Goal: Task Accomplishment & Management: Manage account settings

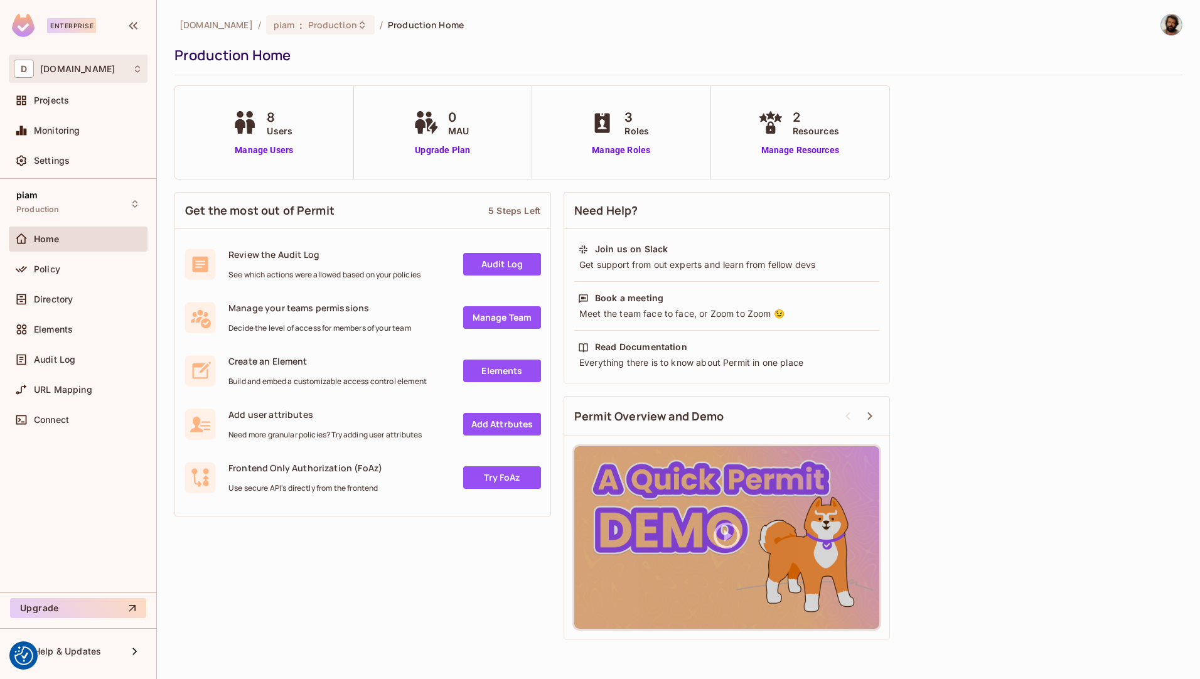
click at [89, 67] on div "D [DOMAIN_NAME]" at bounding box center [78, 69] width 129 height 18
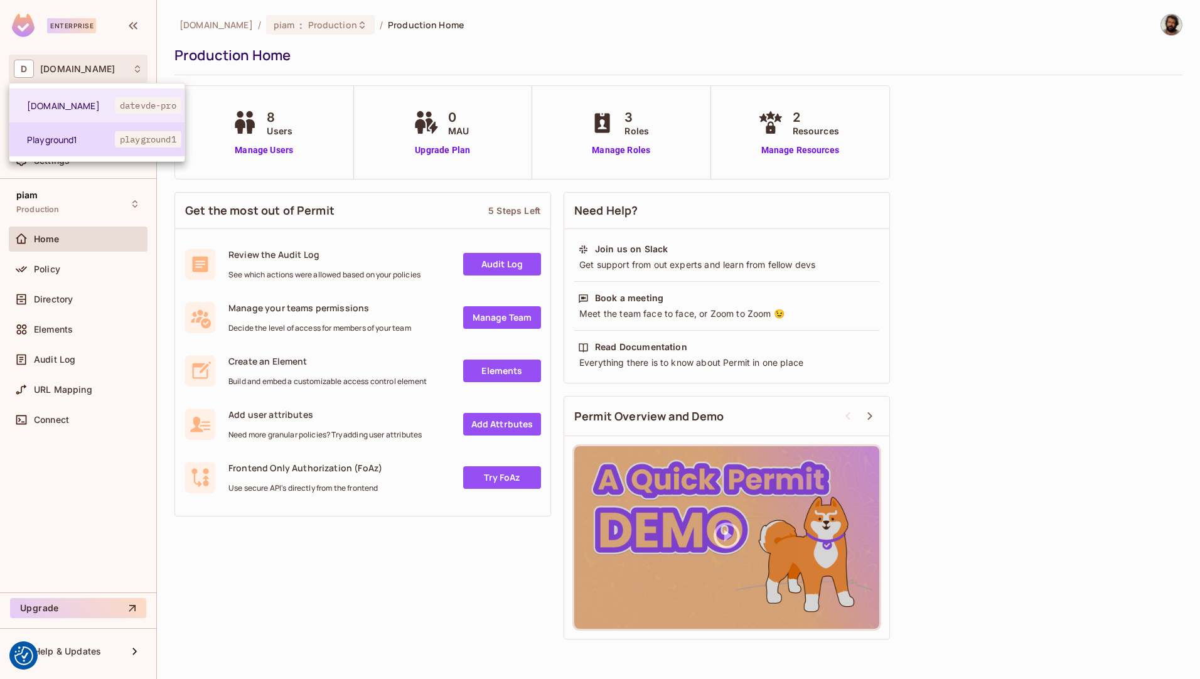
click at [75, 136] on span "Playground1" at bounding box center [71, 140] width 88 height 12
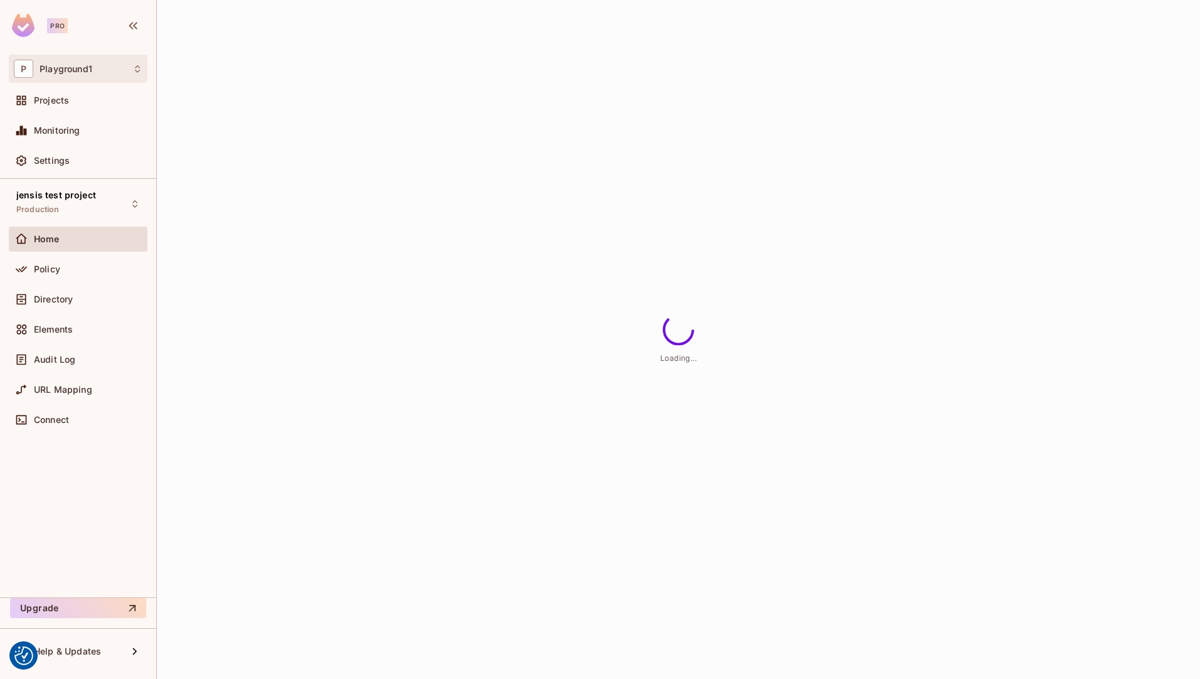
click at [117, 72] on div "P Playground1" at bounding box center [78, 69] width 129 height 18
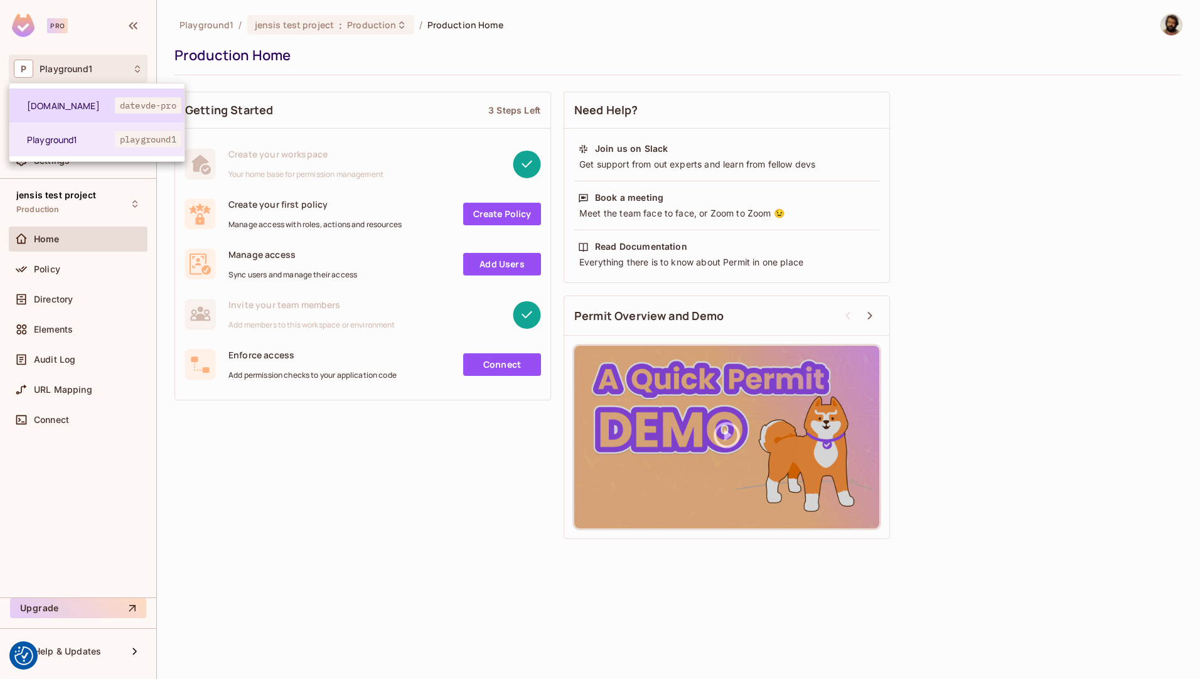
click at [103, 101] on span "[DOMAIN_NAME]" at bounding box center [71, 106] width 88 height 12
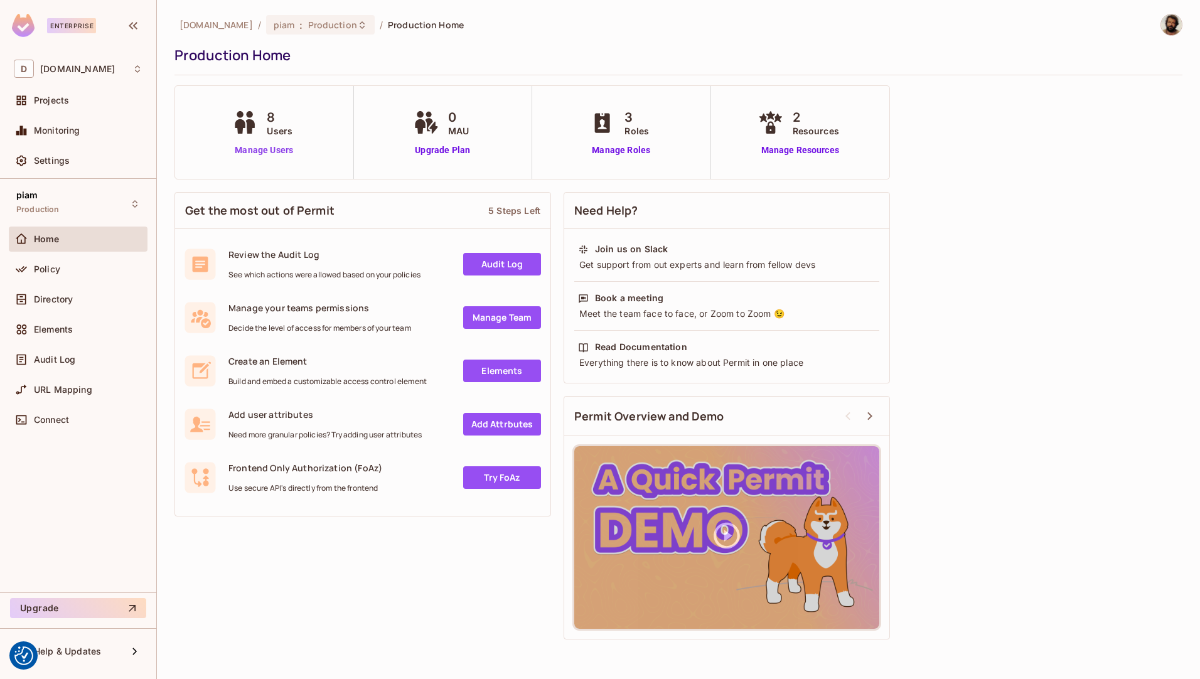
click at [274, 151] on link "Manage Users" at bounding box center [264, 150] width 70 height 13
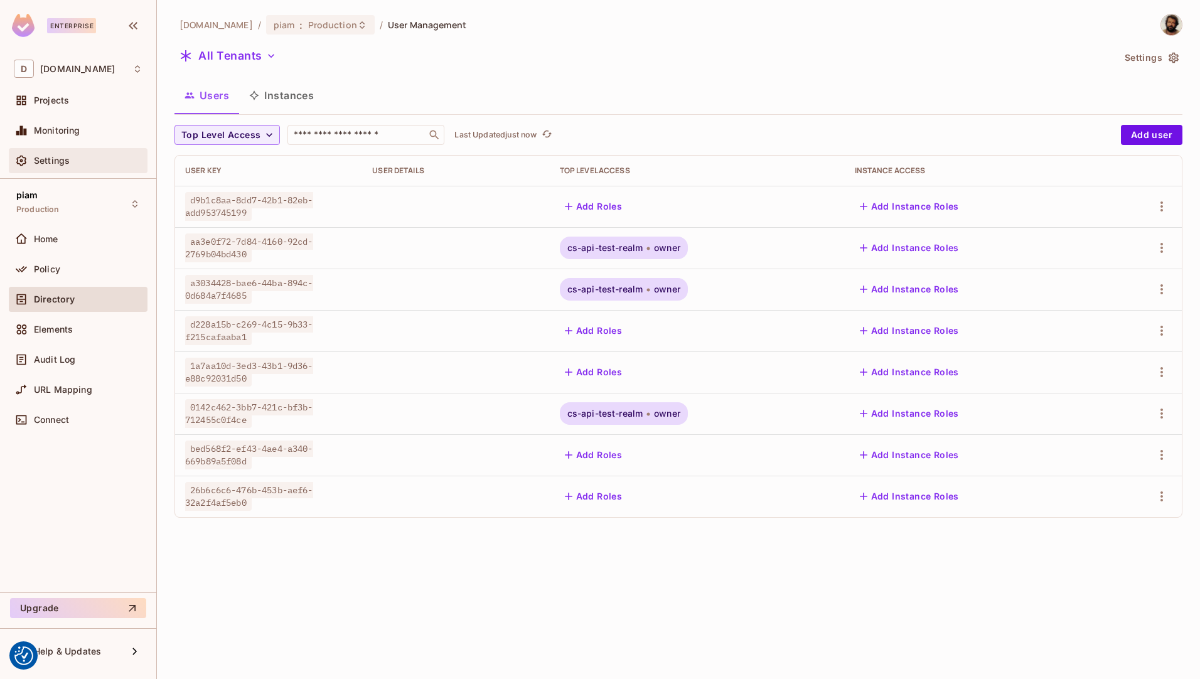
click at [78, 166] on div "Settings" at bounding box center [78, 160] width 129 height 15
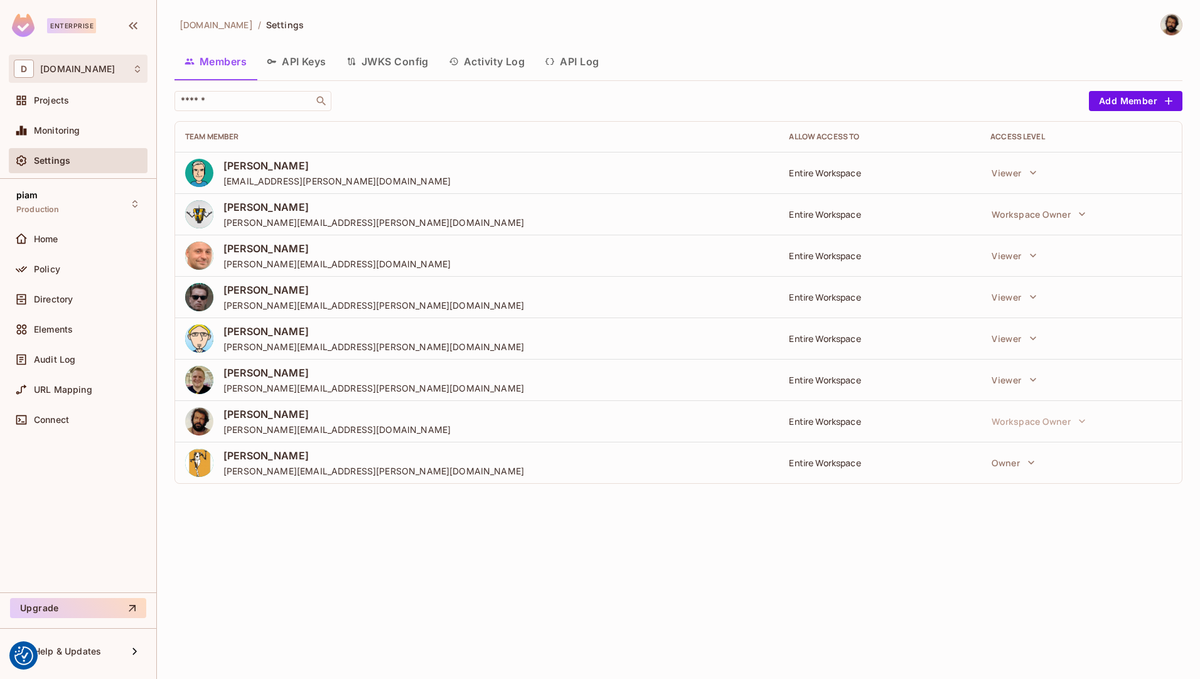
click at [60, 75] on div "D datev.de" at bounding box center [78, 69] width 129 height 18
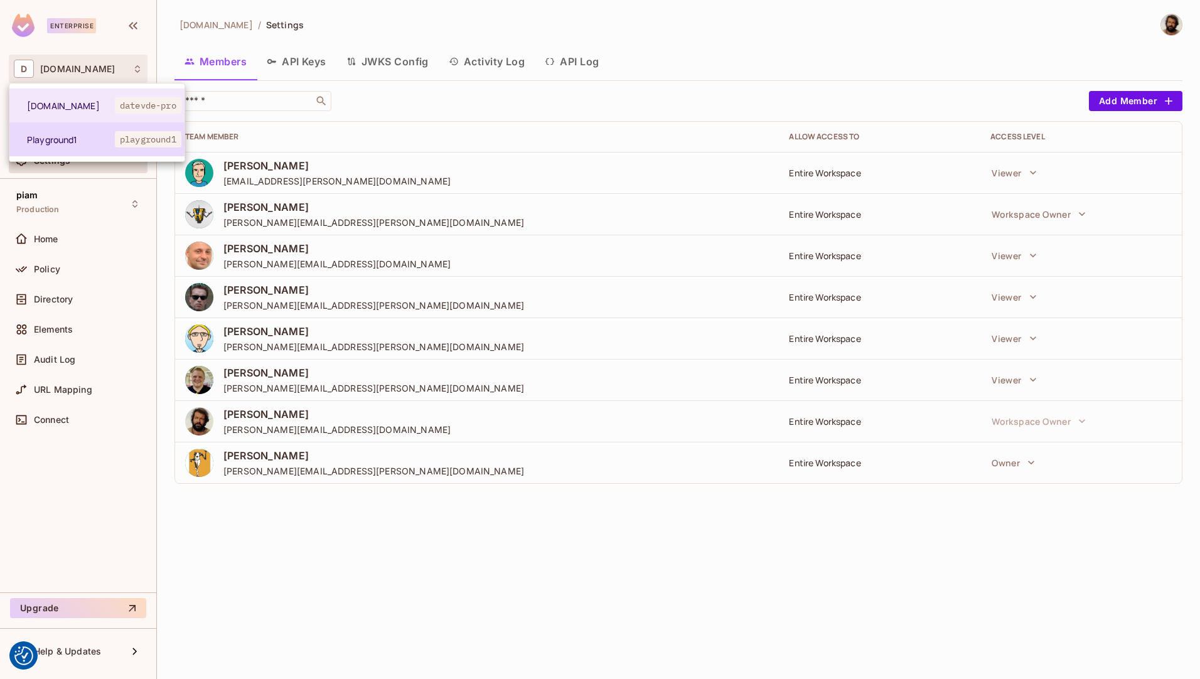
click at [57, 138] on span "Playground1" at bounding box center [71, 140] width 88 height 12
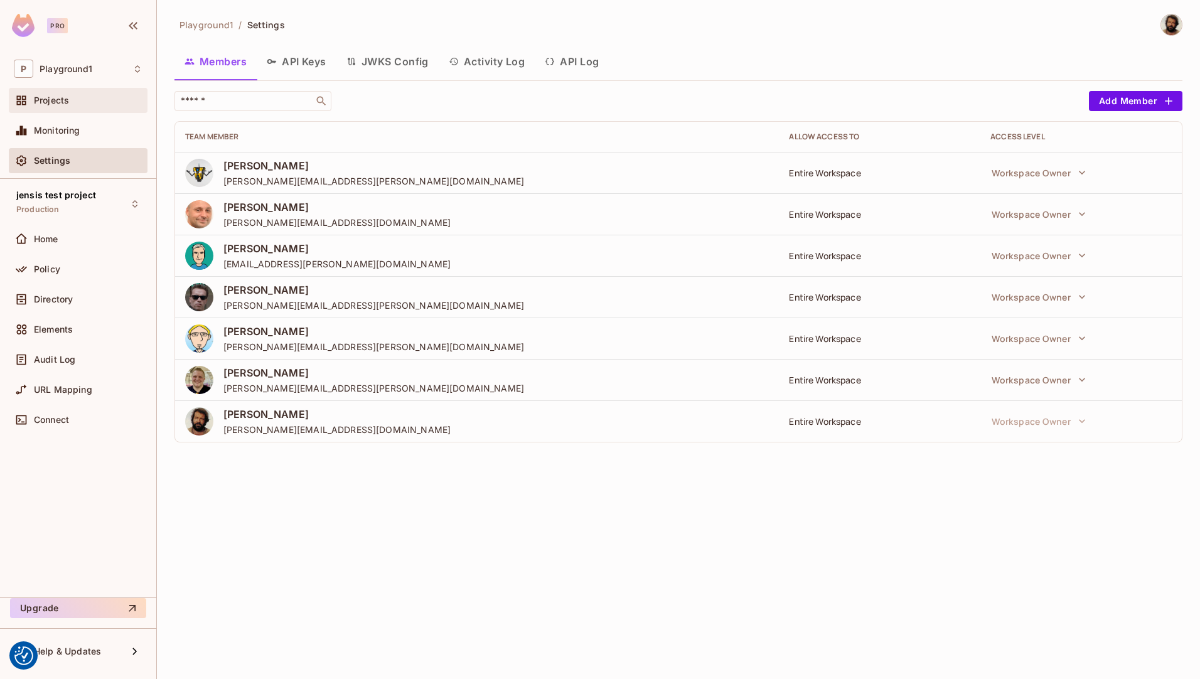
click at [63, 100] on span "Projects" at bounding box center [51, 100] width 35 height 10
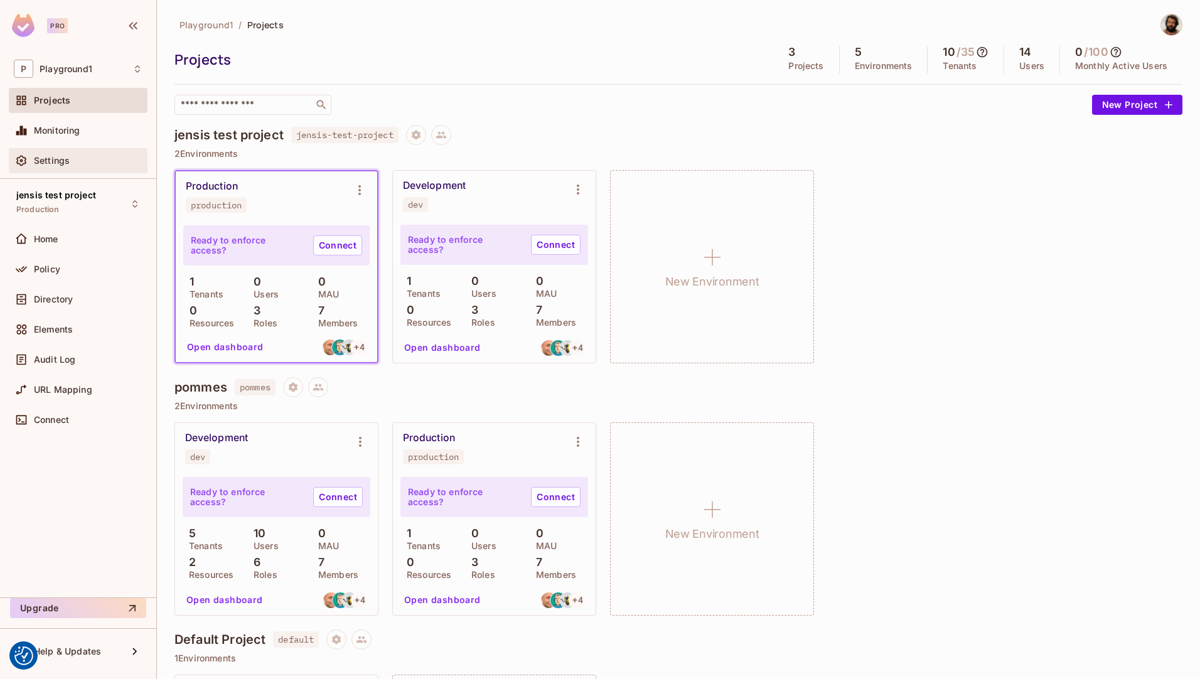
click at [56, 166] on div "Settings" at bounding box center [78, 160] width 129 height 15
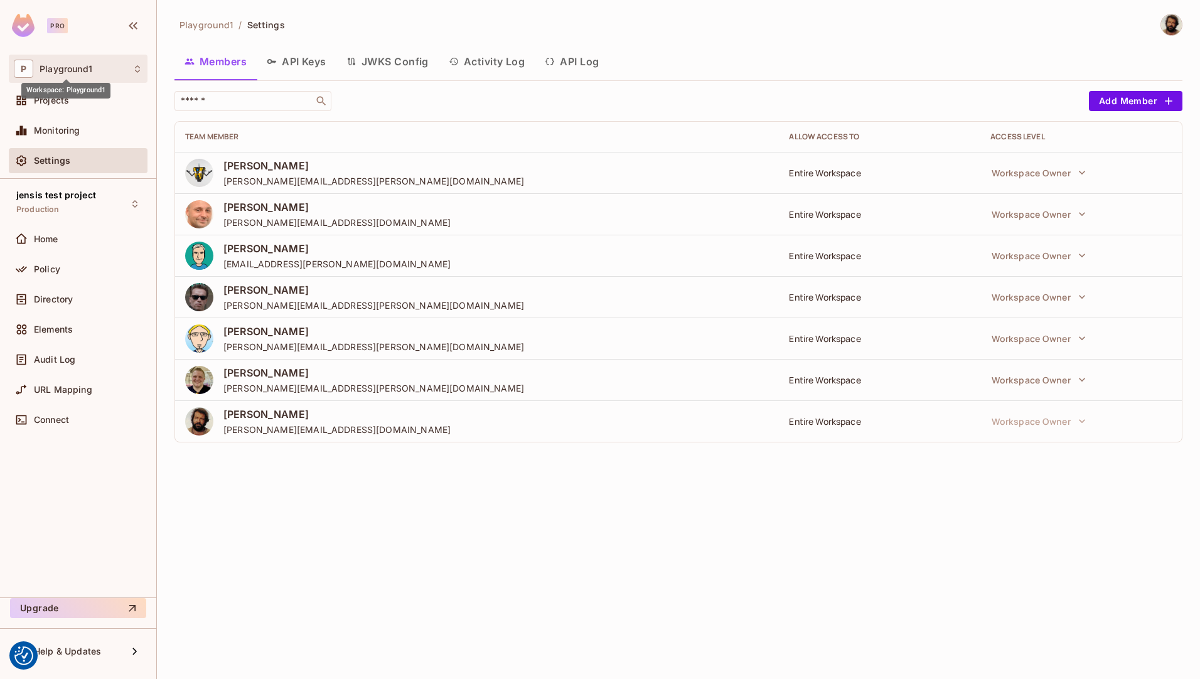
click at [74, 70] on span "Playground1" at bounding box center [66, 69] width 53 height 10
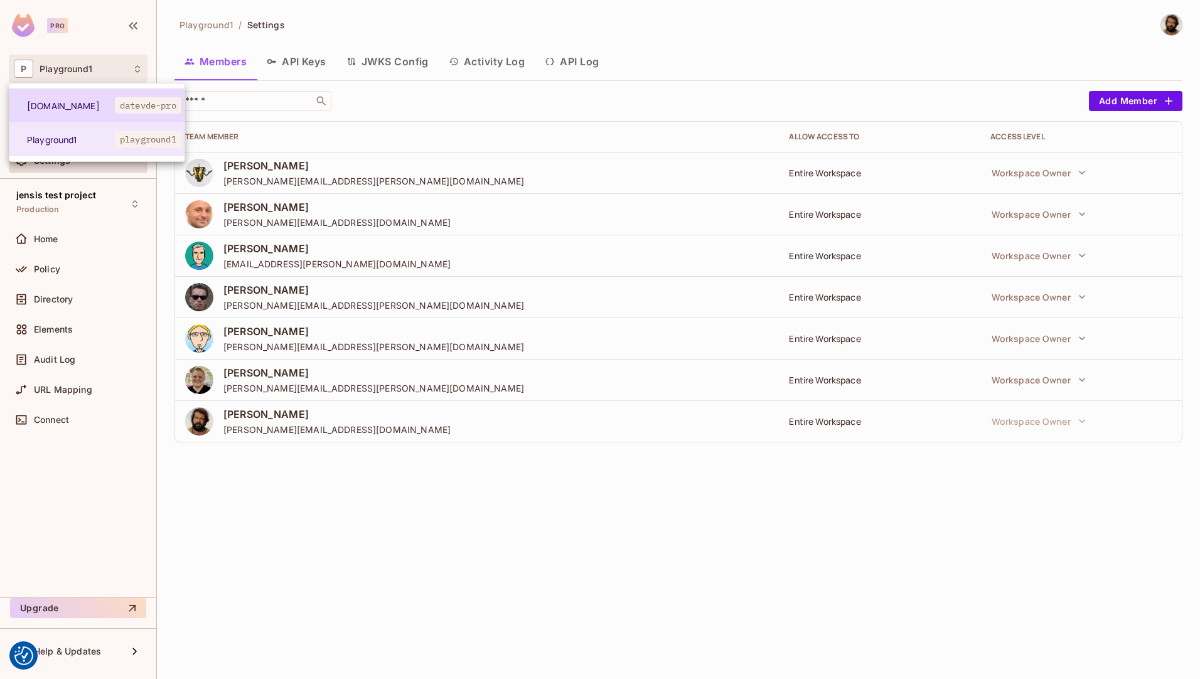
click at [68, 105] on span "[DOMAIN_NAME]" at bounding box center [71, 106] width 88 height 12
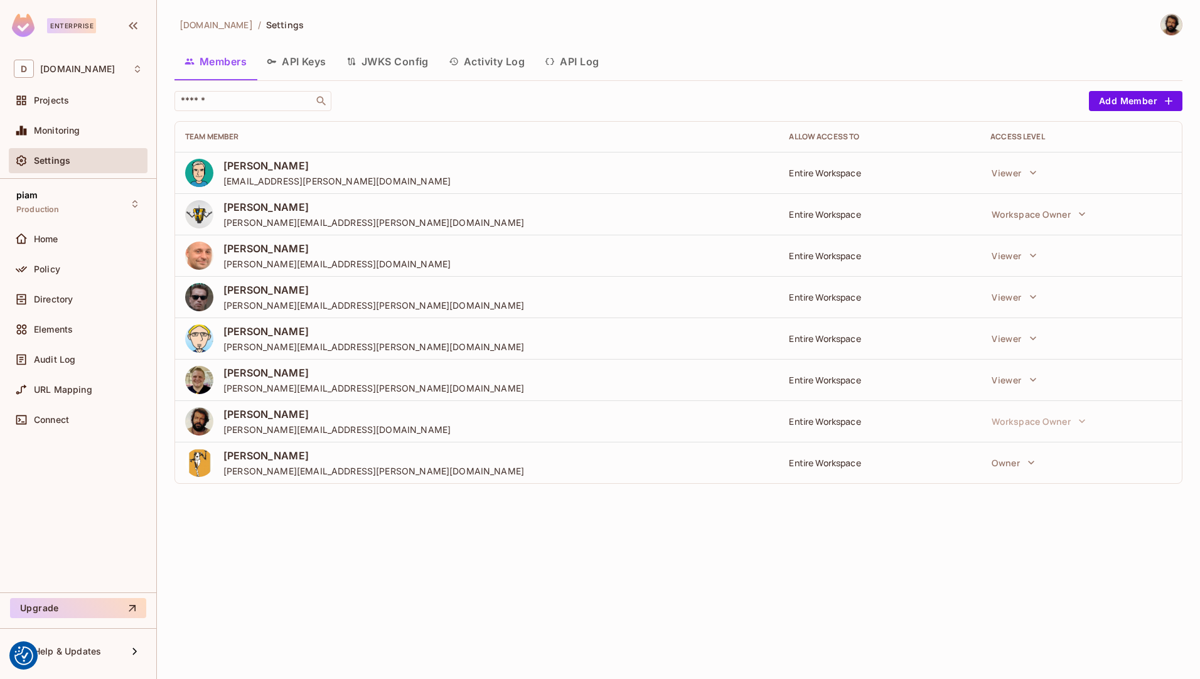
click at [321, 57] on button "API Keys" at bounding box center [297, 61] width 80 height 31
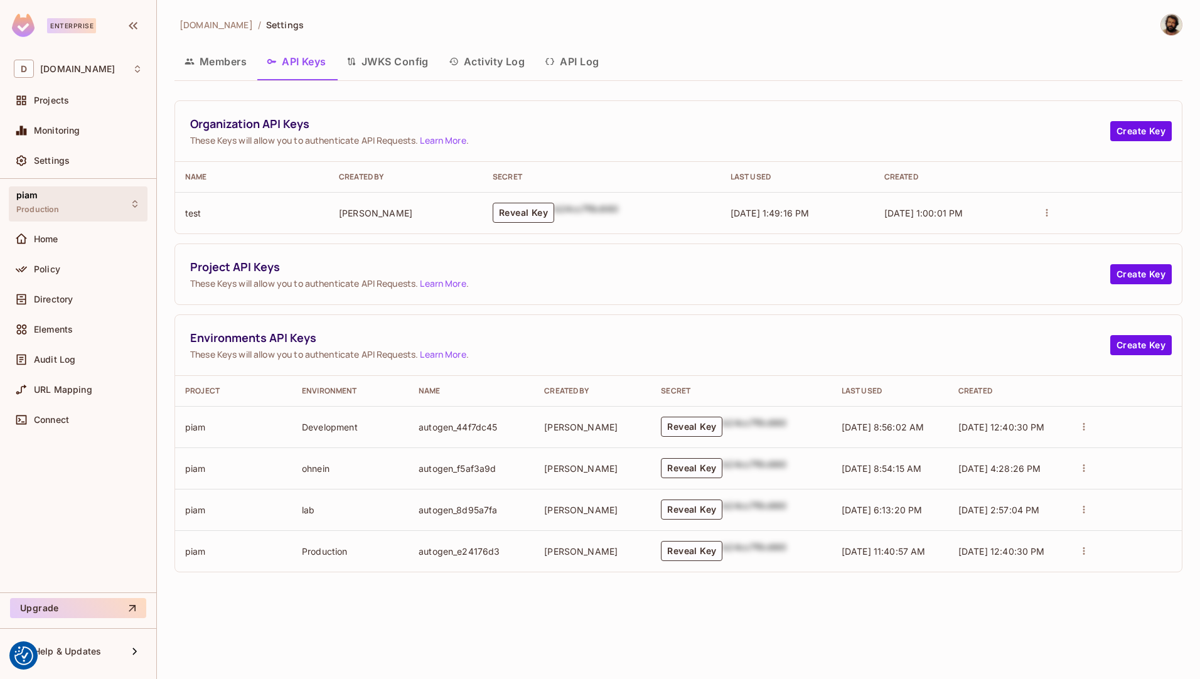
click at [97, 199] on div "piam Production" at bounding box center [78, 203] width 139 height 35
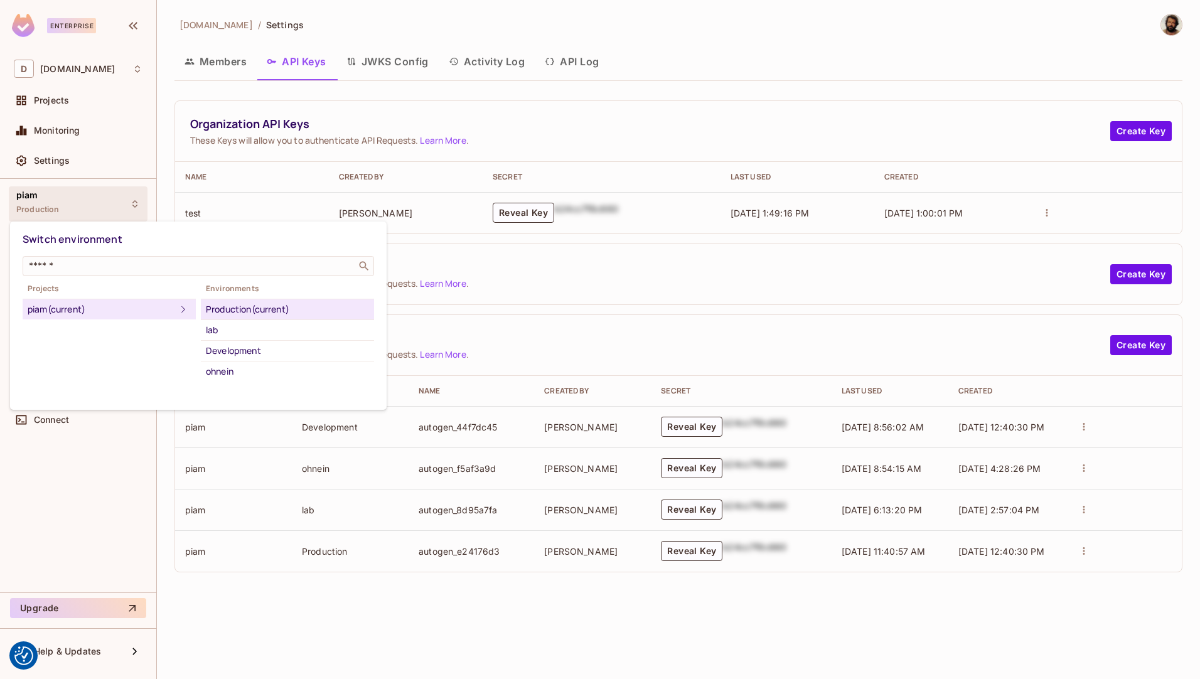
click at [97, 199] on div at bounding box center [600, 339] width 1200 height 679
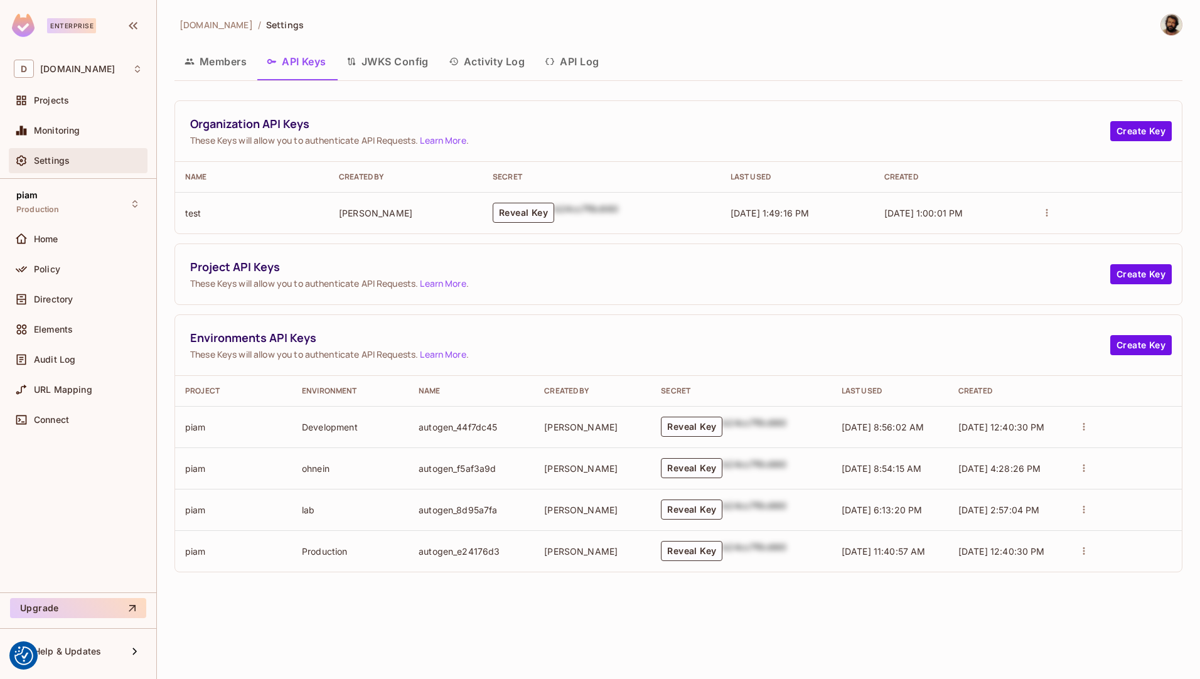
click at [60, 156] on span "Settings" at bounding box center [52, 161] width 36 height 10
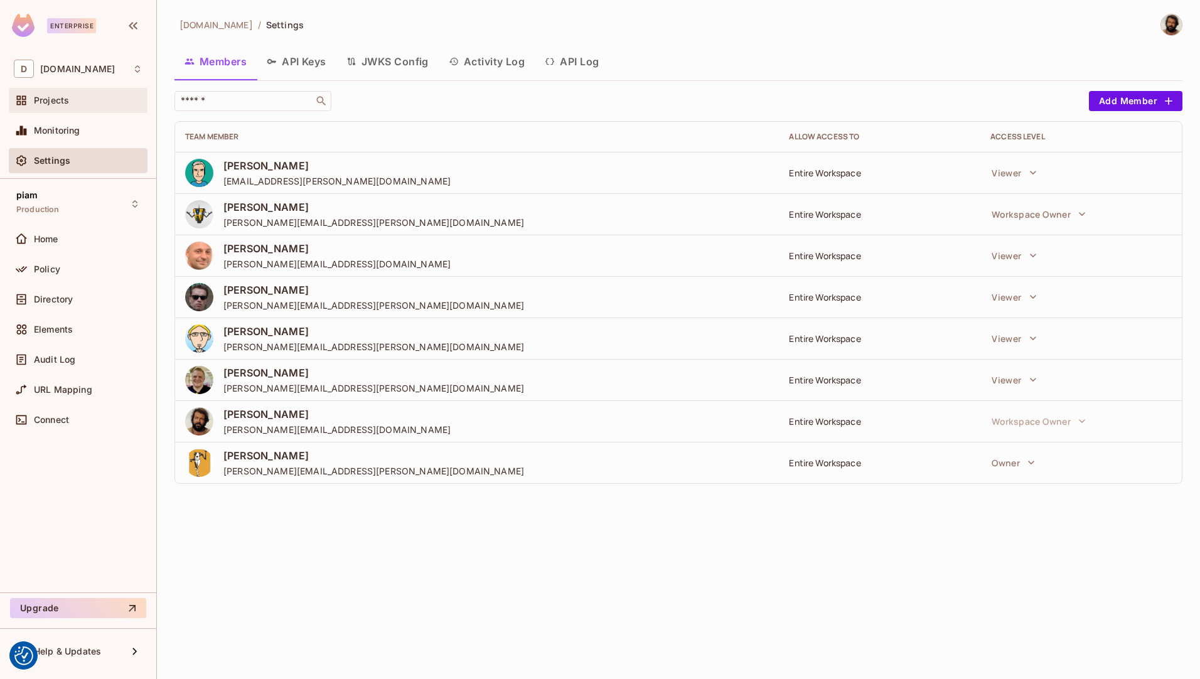
click at [67, 105] on div "Projects" at bounding box center [78, 100] width 129 height 15
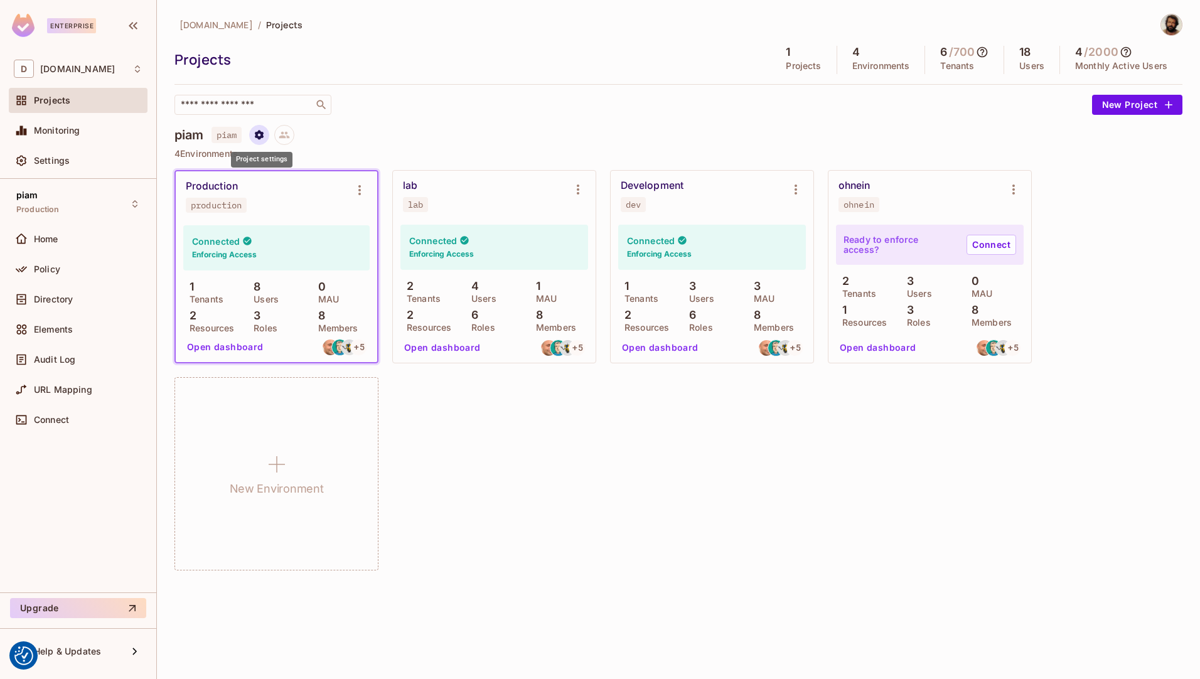
click at [259, 138] on icon "Project settings" at bounding box center [259, 134] width 9 height 9
click at [321, 184] on div "Edit Project" at bounding box center [321, 182] width 50 height 13
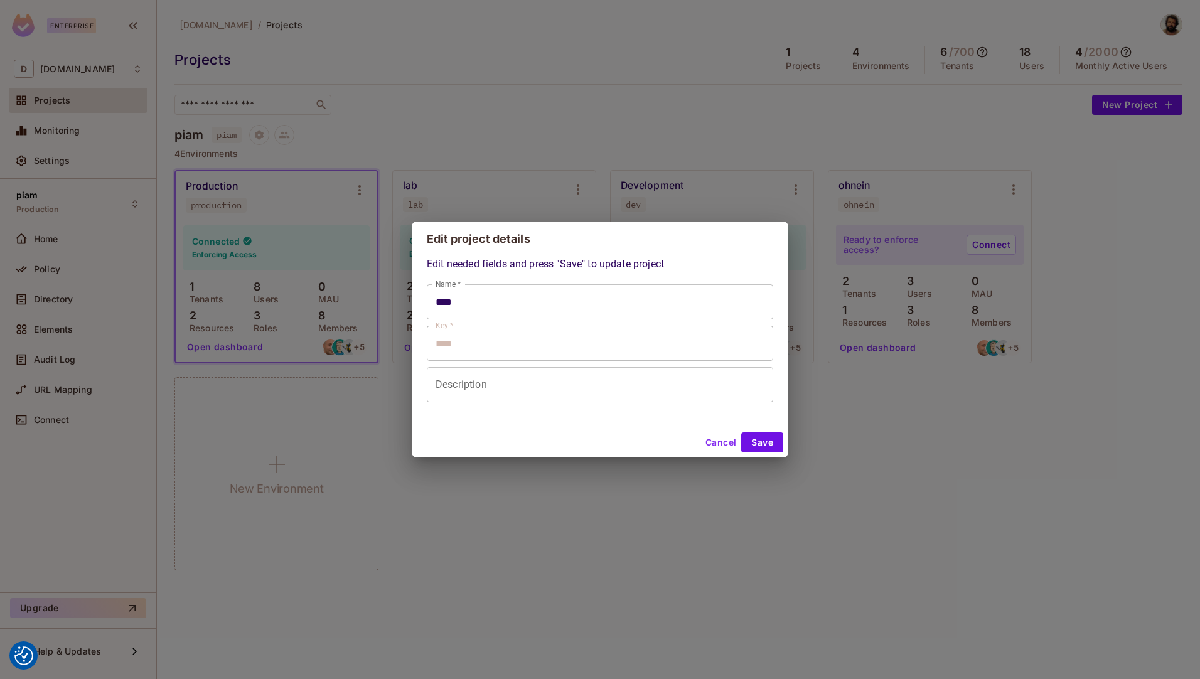
click at [721, 443] on button "Cancel" at bounding box center [721, 443] width 41 height 20
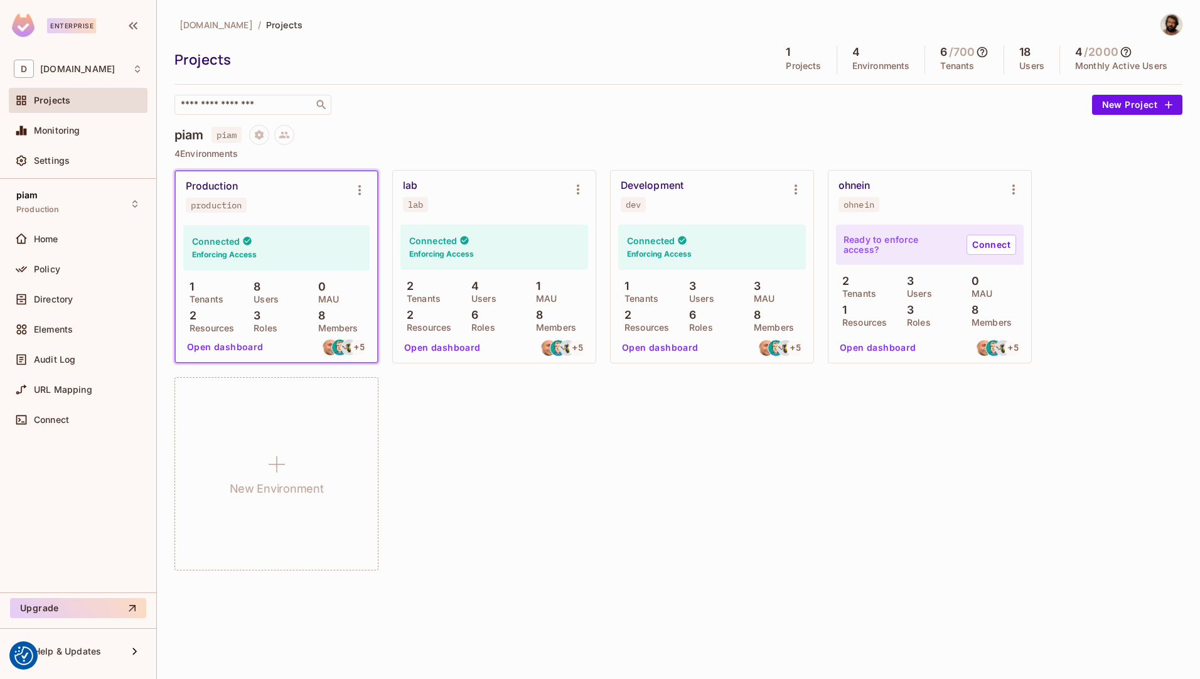
type input "****"
click at [287, 135] on icon at bounding box center [284, 134] width 11 height 11
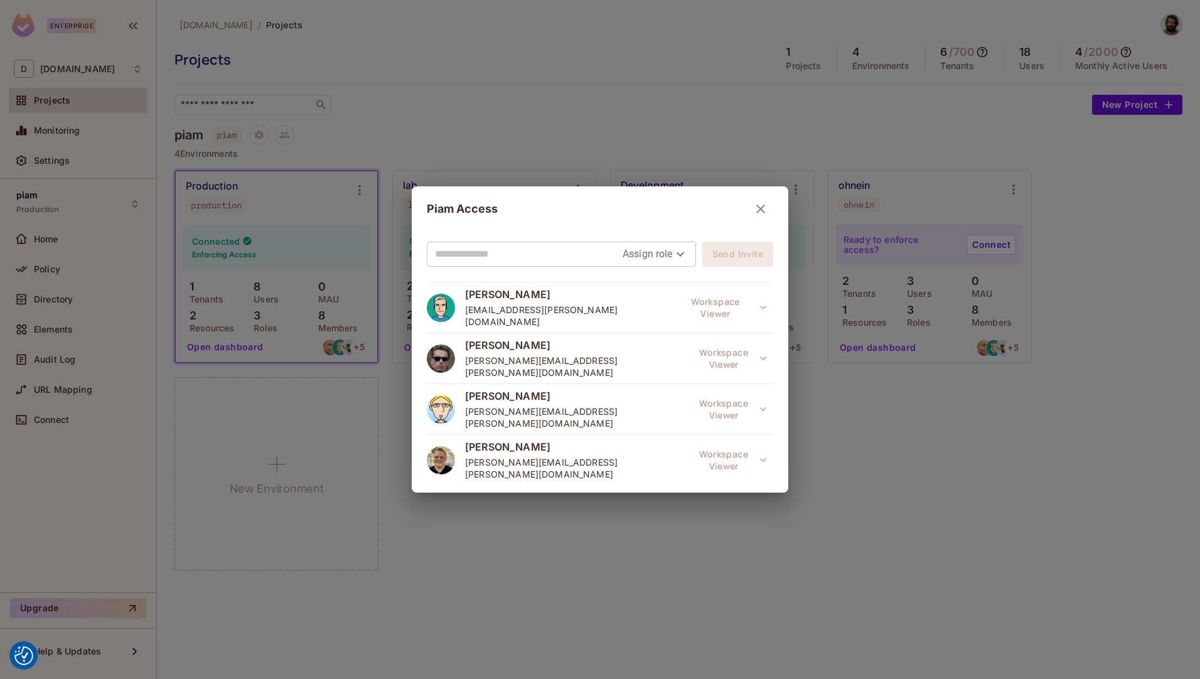
scroll to position [136, 0]
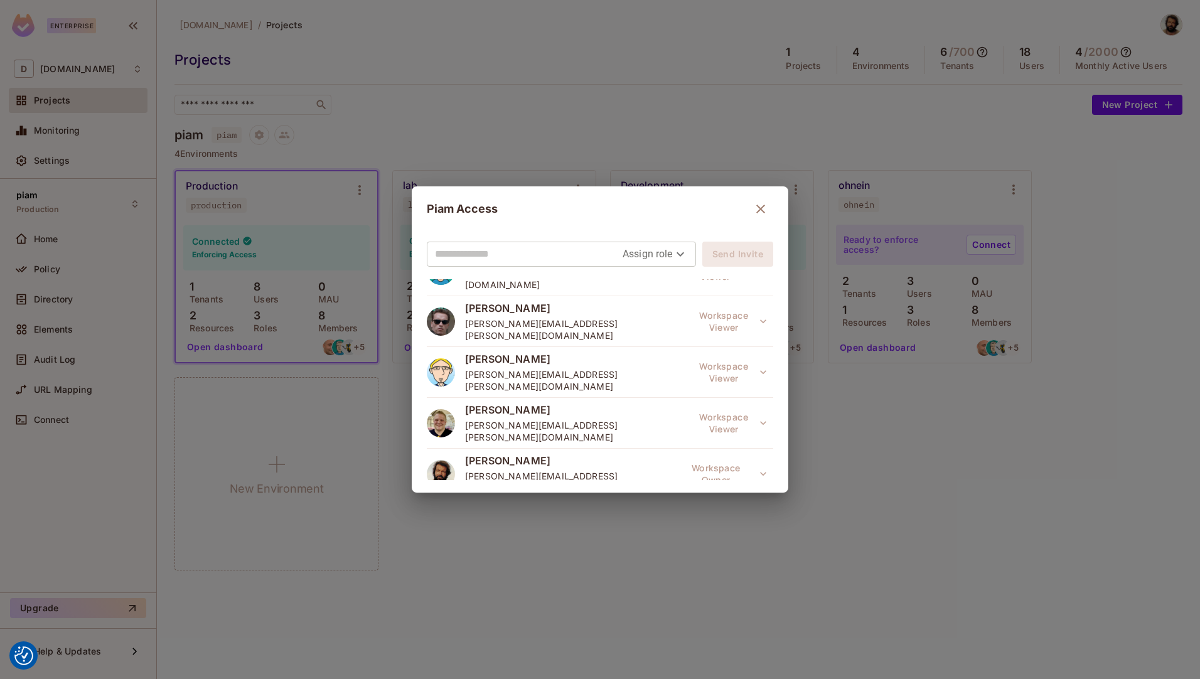
click at [758, 206] on icon "button" at bounding box center [760, 209] width 15 height 15
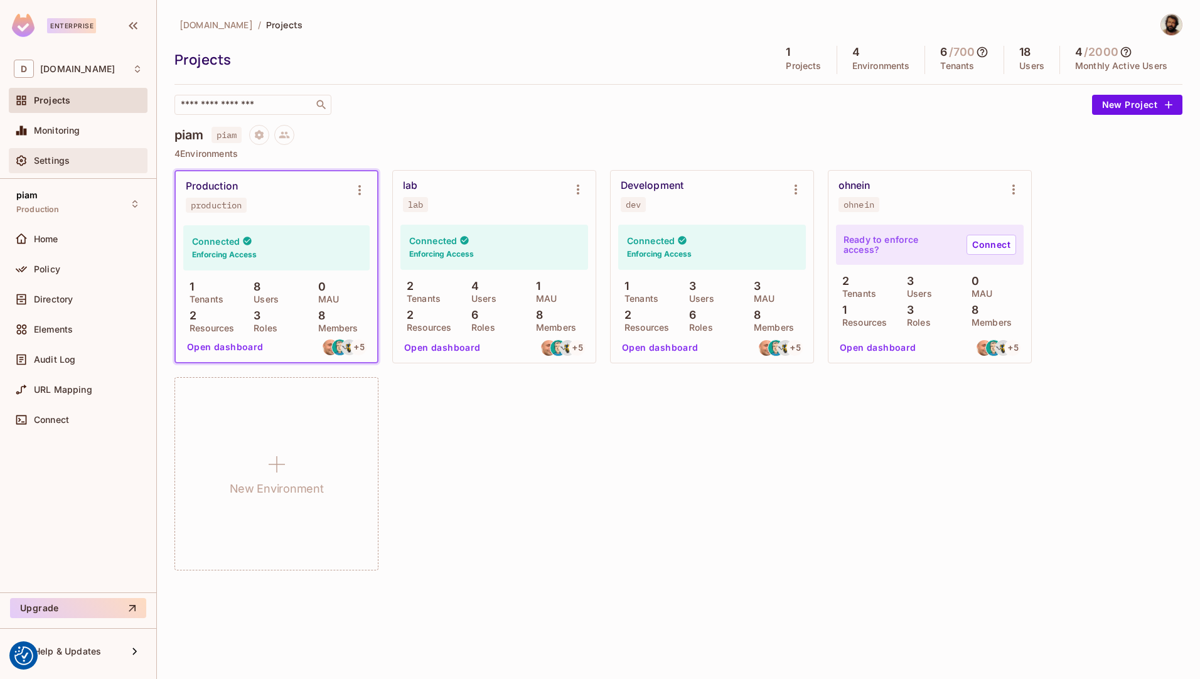
click at [63, 160] on span "Settings" at bounding box center [52, 161] width 36 height 10
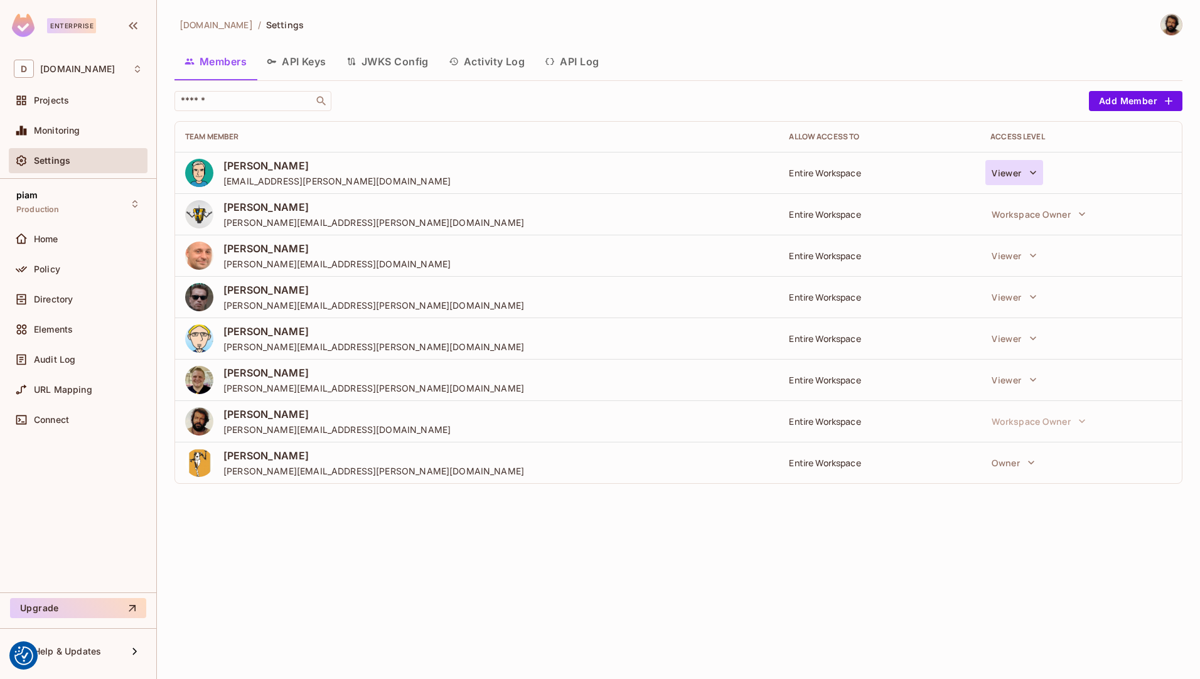
click at [1023, 170] on button "Viewer" at bounding box center [1014, 172] width 57 height 25
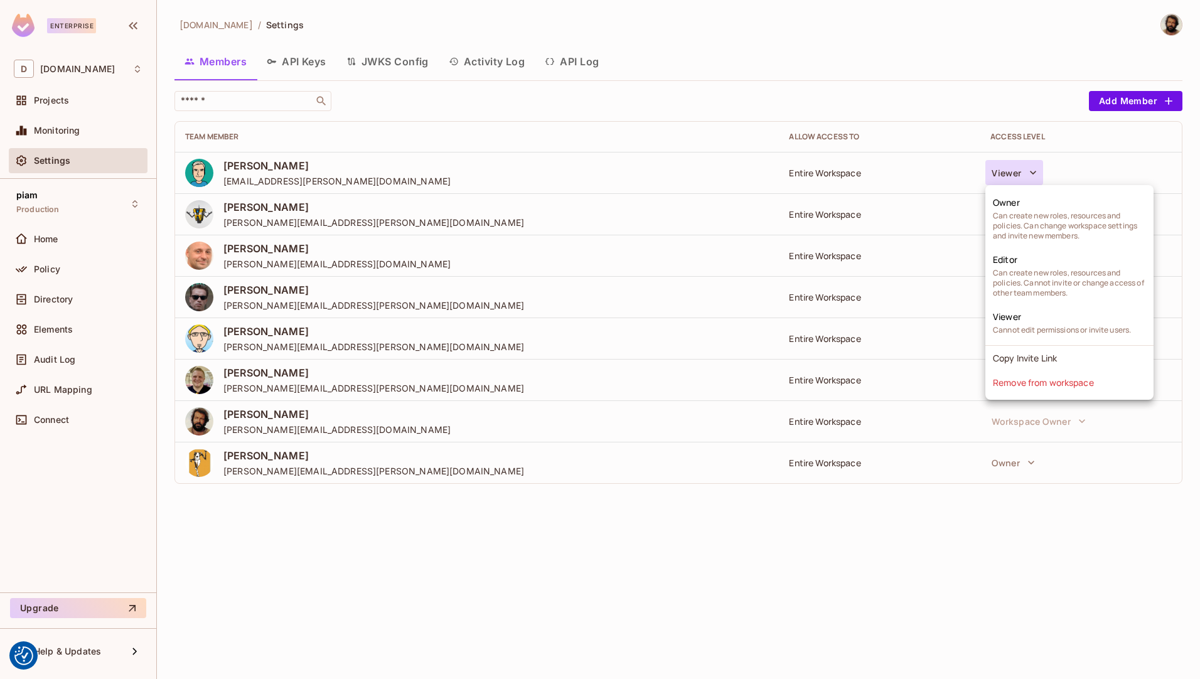
click at [993, 578] on div at bounding box center [600, 339] width 1200 height 679
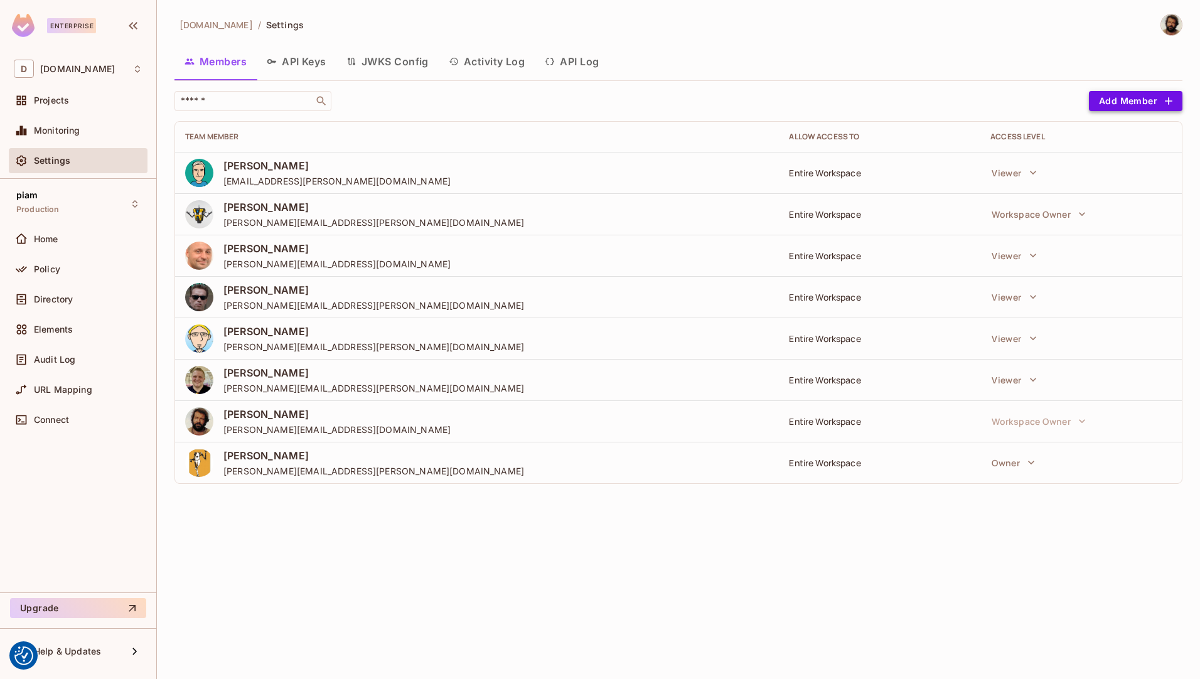
click at [1119, 104] on button "Add Member" at bounding box center [1136, 101] width 94 height 20
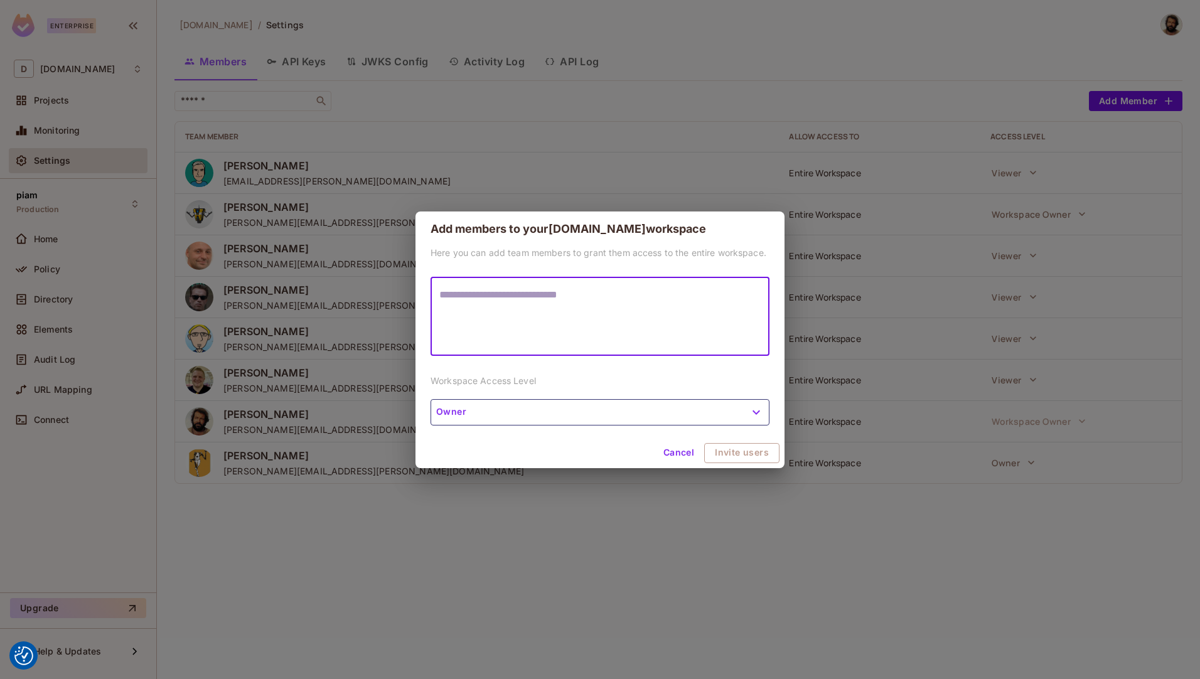
click at [662, 408] on button "Owner" at bounding box center [600, 412] width 339 height 26
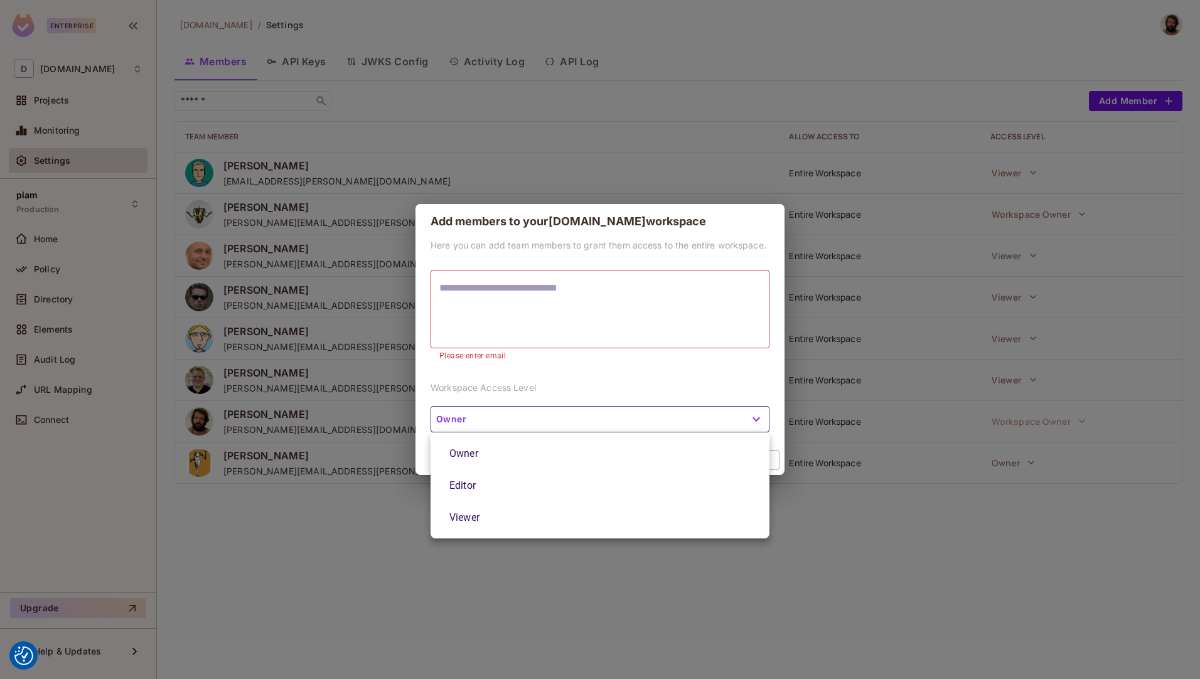
click at [662, 408] on div at bounding box center [600, 339] width 1200 height 679
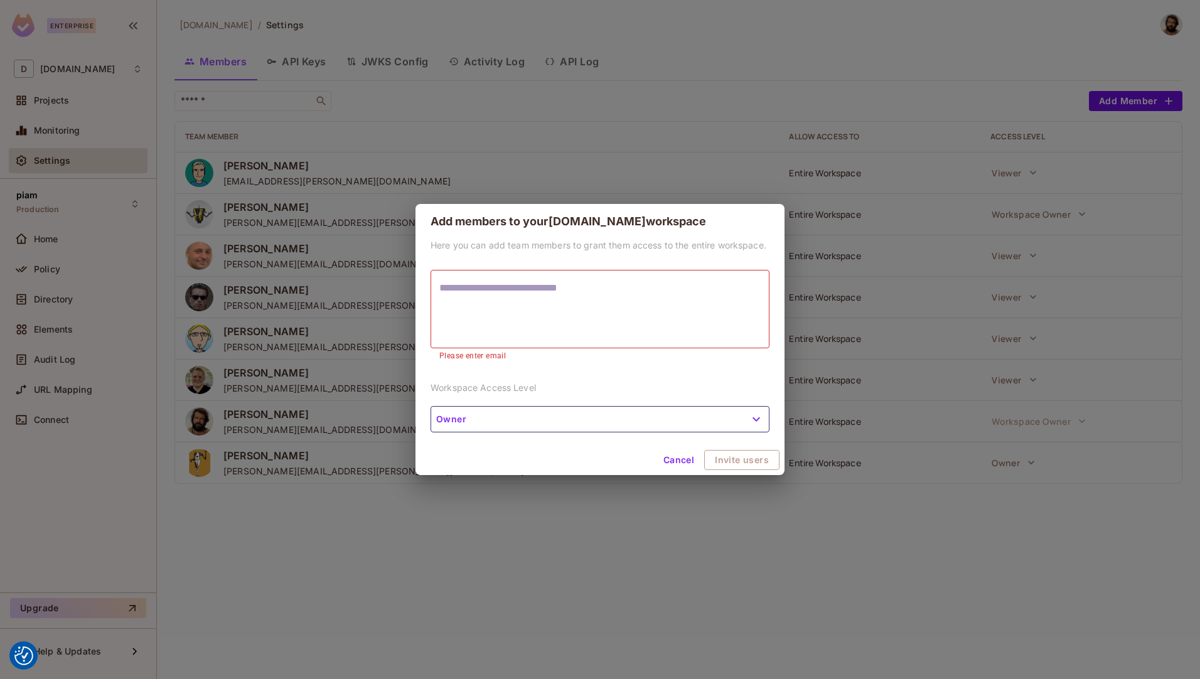
click at [677, 466] on button "Cancel" at bounding box center [679, 460] width 41 height 20
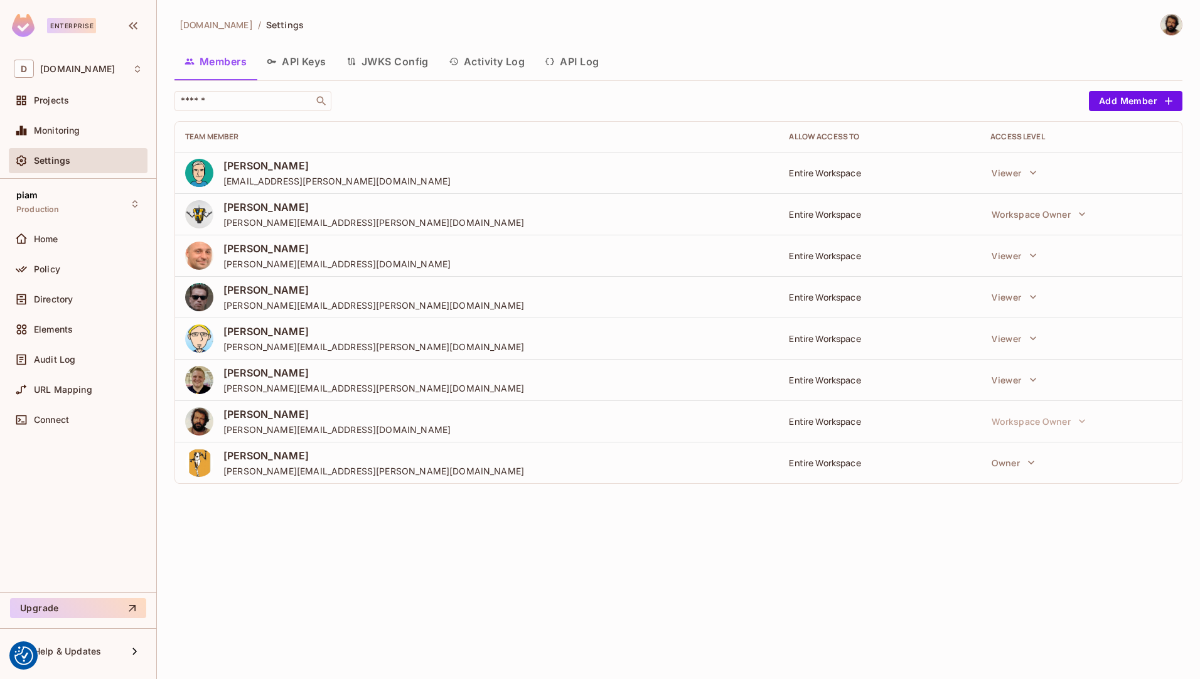
click at [300, 57] on button "API Keys" at bounding box center [297, 61] width 80 height 31
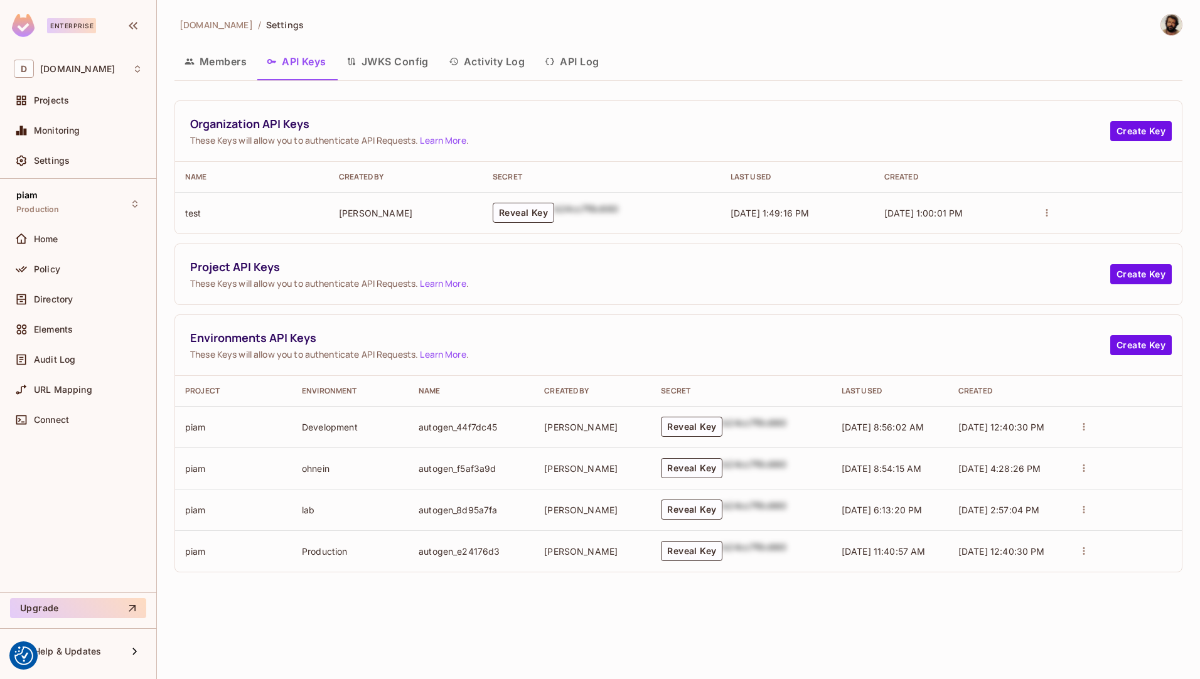
click at [1047, 213] on icon "actions" at bounding box center [1047, 212] width 11 height 11
click at [971, 269] on div at bounding box center [600, 339] width 1200 height 679
click at [579, 57] on button "API Log" at bounding box center [572, 61] width 74 height 31
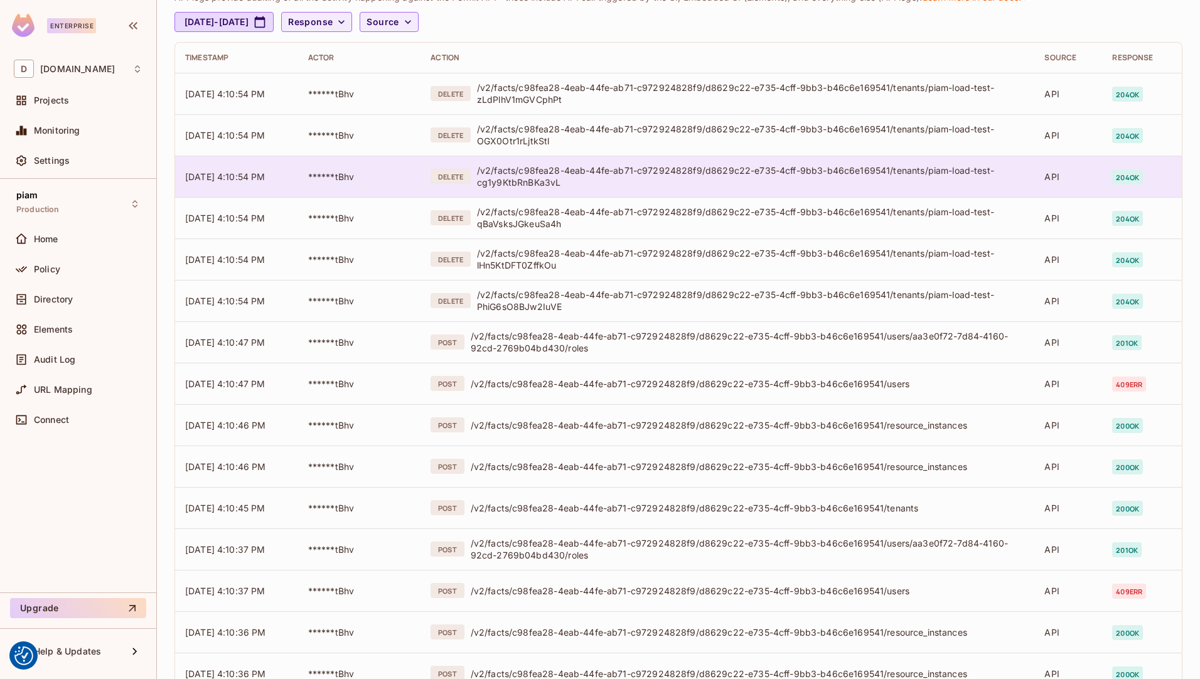
scroll to position [112, 0]
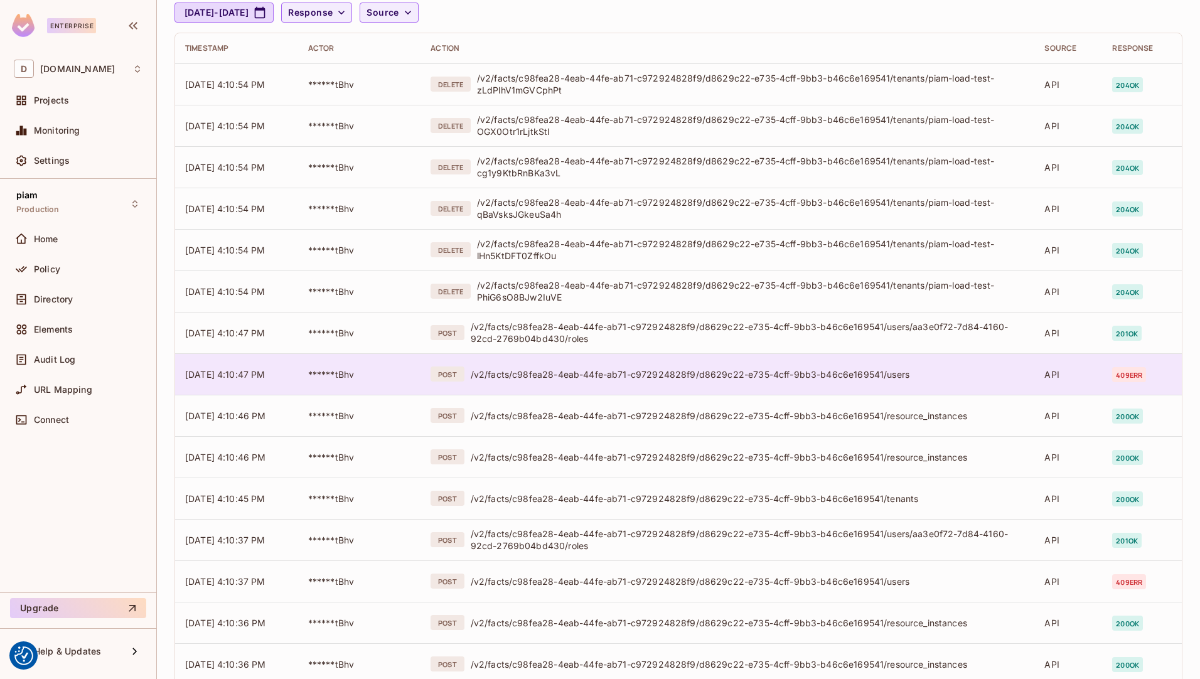
click at [755, 365] on td "POST /v2/facts/c98fea28-4eab-44fe-ab71-c972924828f9/d8629c22-e735-4cff-9bb3-b46…" at bounding box center [728, 373] width 614 height 41
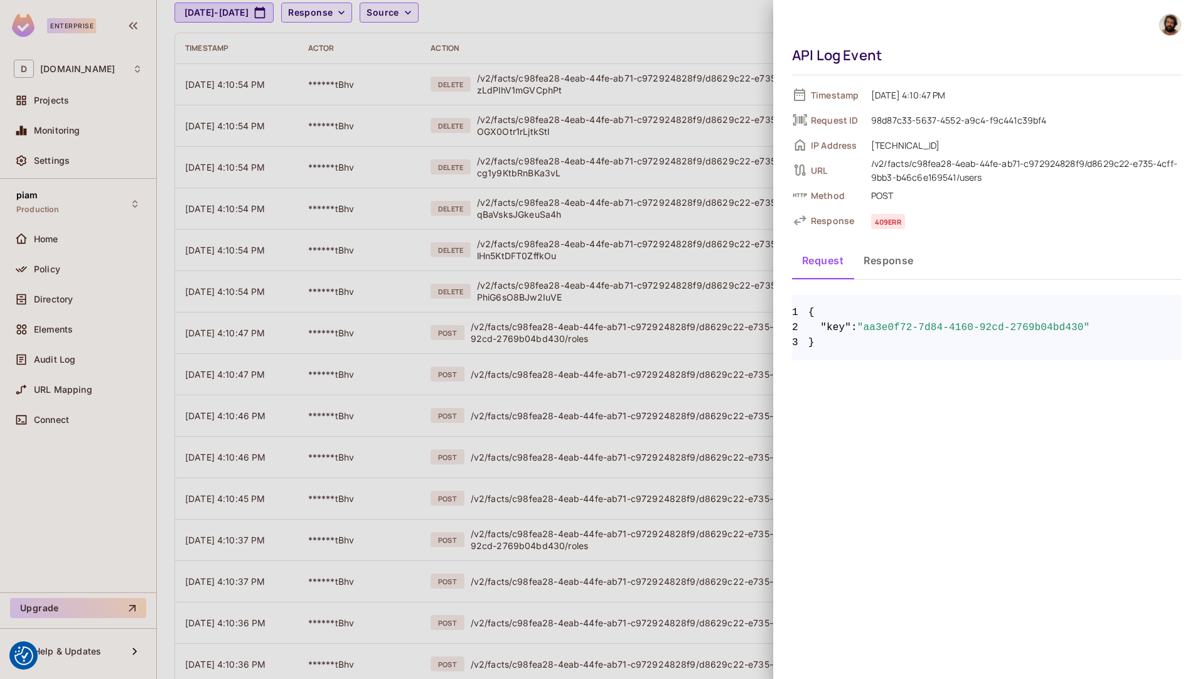
click at [719, 342] on div at bounding box center [600, 339] width 1200 height 679
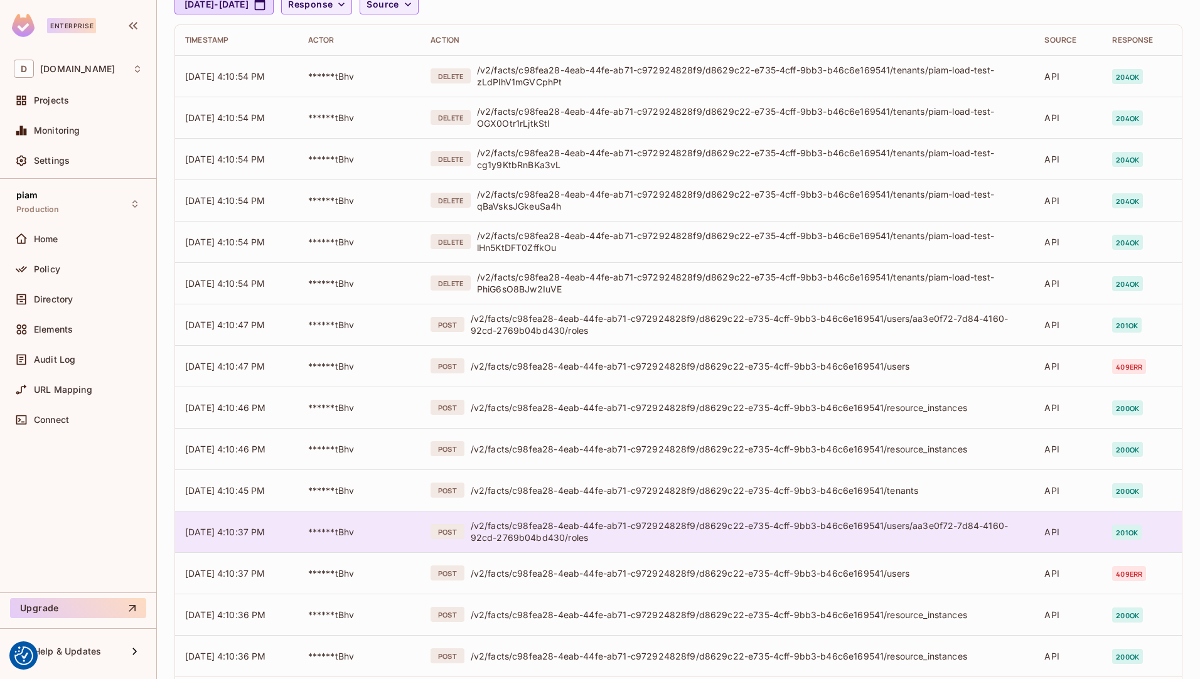
scroll to position [0, 0]
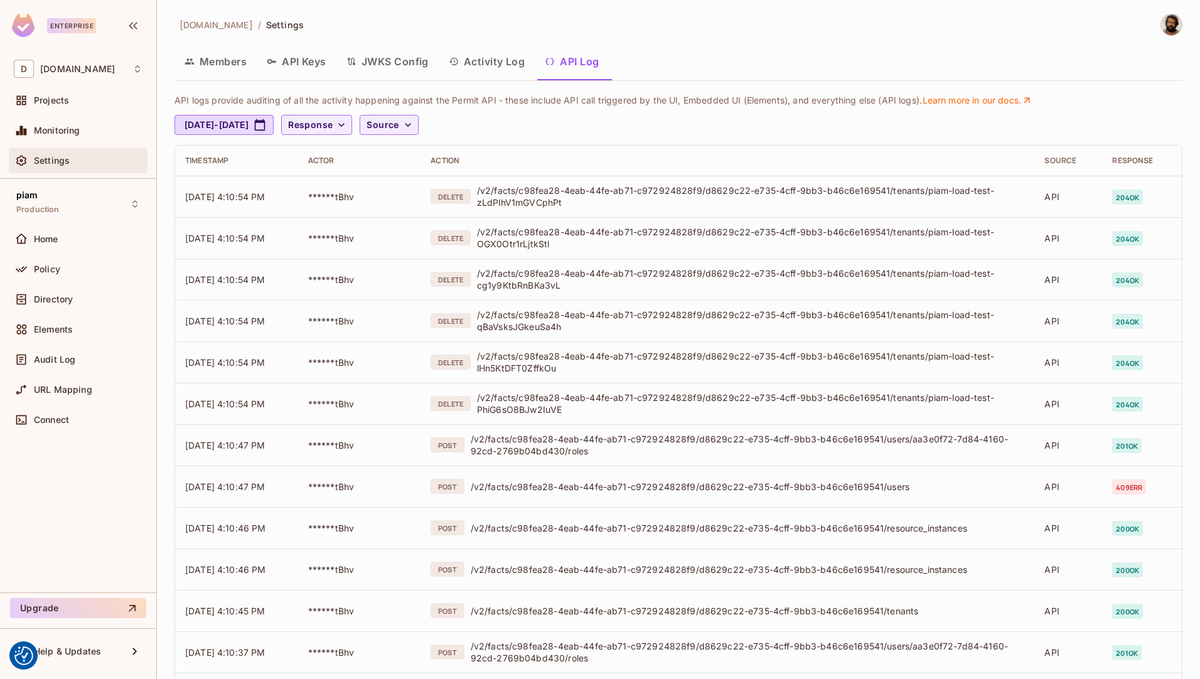
click at [40, 159] on span "Settings" at bounding box center [52, 161] width 36 height 10
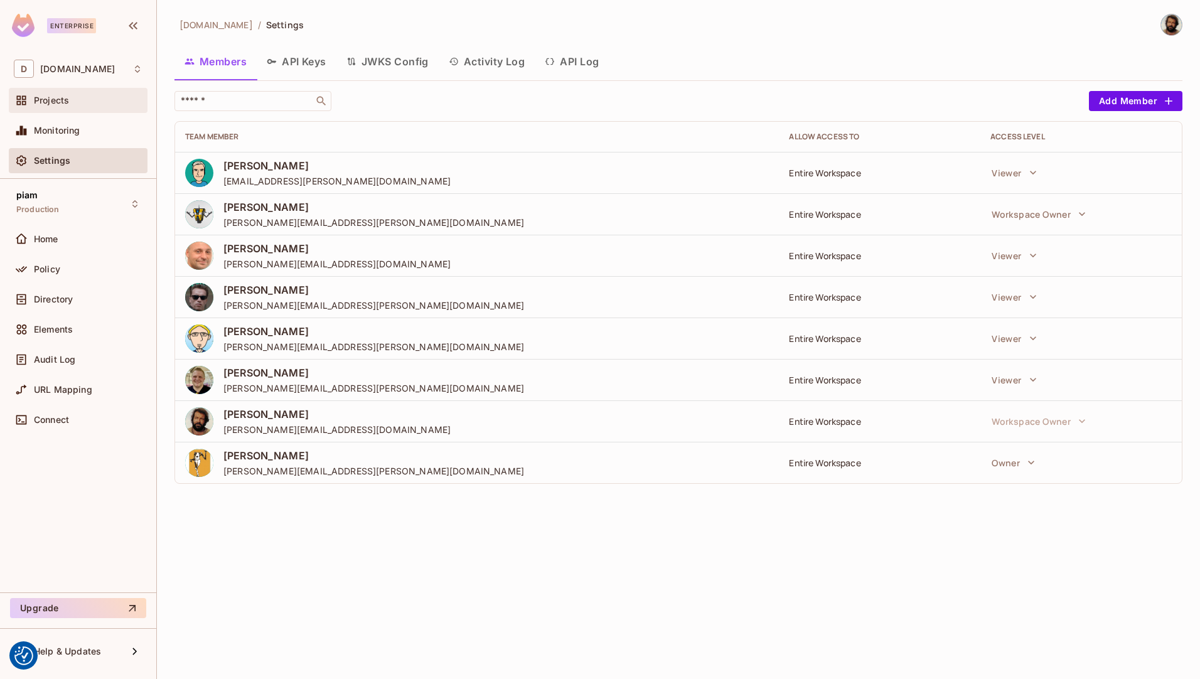
click at [66, 99] on span "Projects" at bounding box center [51, 100] width 35 height 10
